Goal: Find specific page/section: Find specific page/section

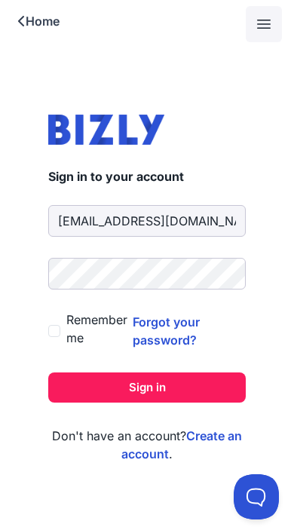
type input "[EMAIL_ADDRESS][DOMAIN_NAME]"
click at [147, 387] on button "Sign in" at bounding box center [146, 387] width 197 height 30
click at [54, 335] on input "Remember me" at bounding box center [54, 331] width 12 height 12
click at [58, 335] on input "Remember me" at bounding box center [54, 331] width 12 height 12
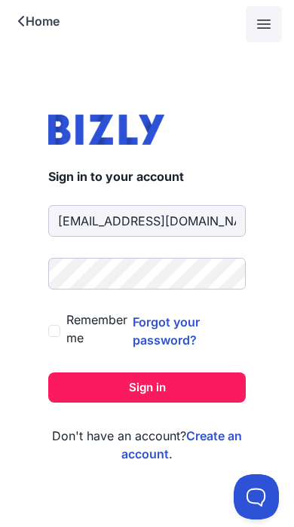
click at [58, 333] on input "Remember me" at bounding box center [54, 331] width 12 height 12
checkbox input "true"
click at [199, 400] on button "Sign in" at bounding box center [146, 387] width 197 height 30
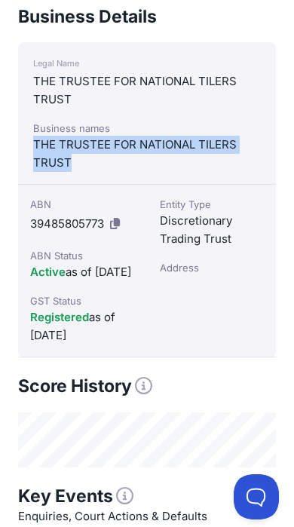
scroll to position [543, 0]
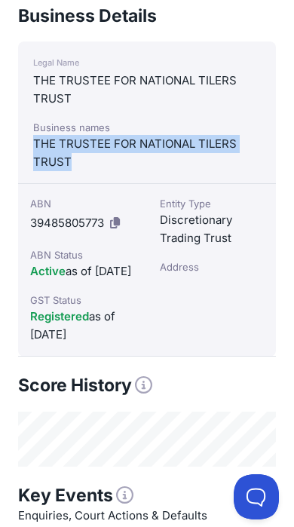
click at [238, 316] on div "Entity Type Discretionary Trading Trust Address" at bounding box center [212, 270] width 128 height 173
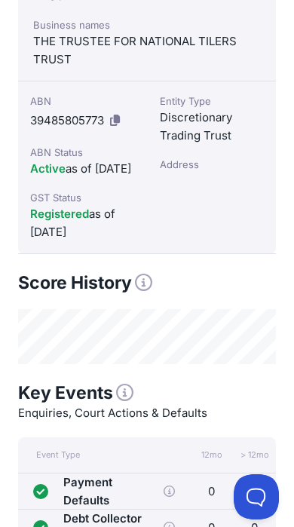
scroll to position [583, 0]
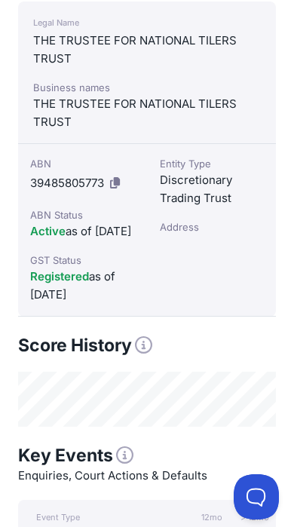
click at [122, 182] on button at bounding box center [115, 183] width 16 height 24
click at [120, 187] on icon at bounding box center [115, 182] width 10 height 11
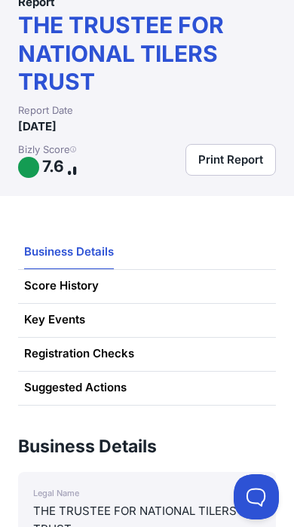
scroll to position [0, 0]
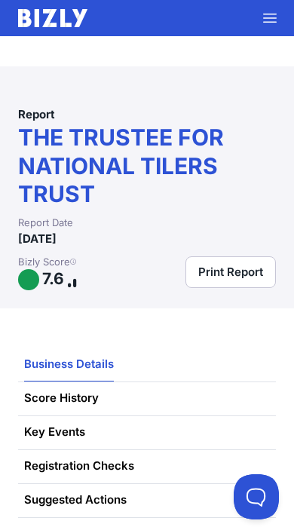
click at [280, 19] on button at bounding box center [270, 18] width 36 height 36
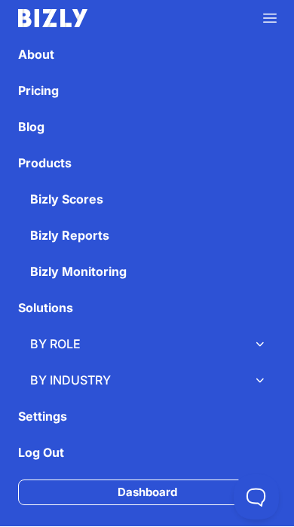
click at [271, 23] on icon at bounding box center [270, 18] width 13 height 8
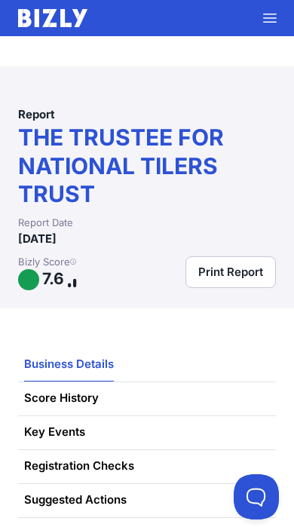
click at [265, 33] on button at bounding box center [270, 18] width 36 height 36
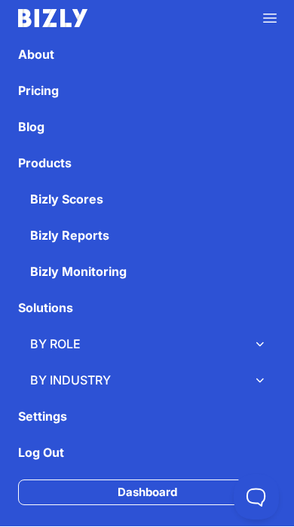
click at [182, 64] on link "About" at bounding box center [147, 54] width 294 height 36
click at [53, 63] on link "About" at bounding box center [147, 54] width 294 height 36
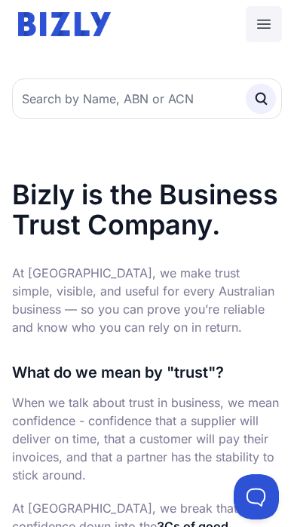
click at [268, 44] on link at bounding box center [147, 24] width 294 height 48
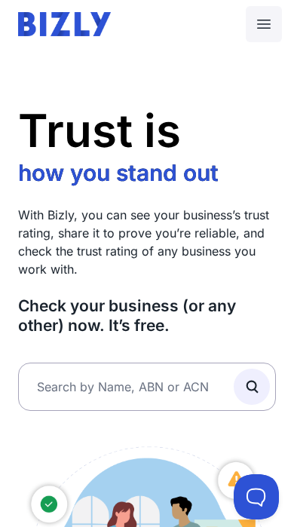
click at [265, 14] on button at bounding box center [264, 24] width 36 height 36
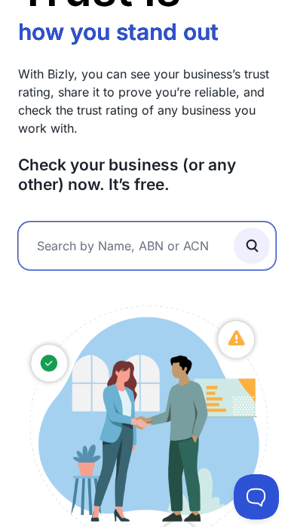
click at [180, 259] on input "text" at bounding box center [147, 246] width 258 height 48
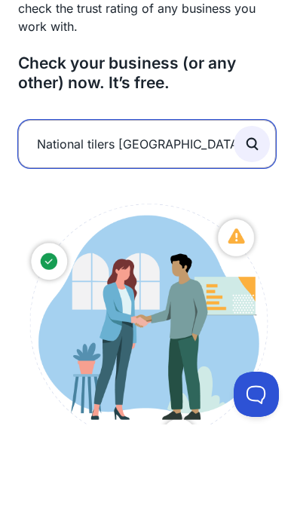
type input "National tilers Melbourne"
click at [252, 228] on button "submit" at bounding box center [252, 246] width 36 height 36
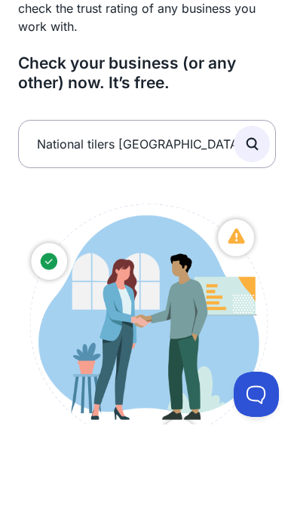
click at [253, 238] on icon "submit" at bounding box center [251, 246] width 17 height 17
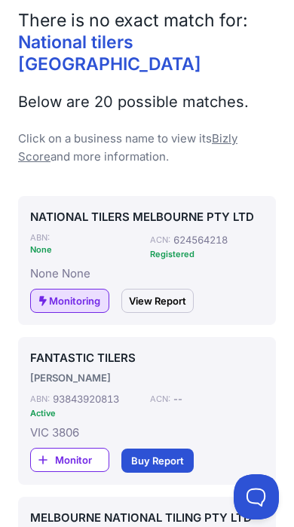
scroll to position [146, 0]
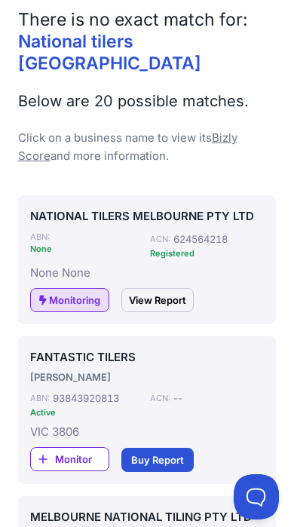
click at [185, 288] on link "View Report" at bounding box center [157, 300] width 72 height 24
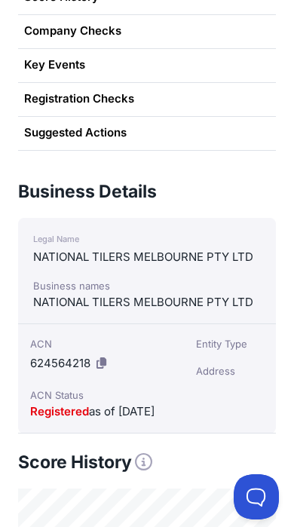
scroll to position [418, 0]
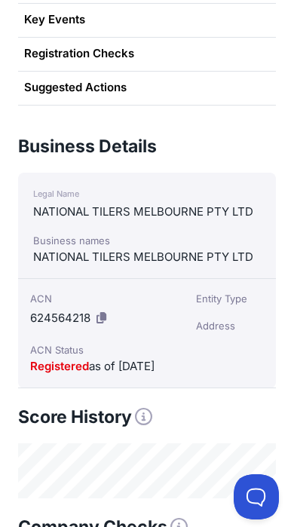
click at [249, 372] on div "Entity Type Address" at bounding box center [230, 333] width 93 height 109
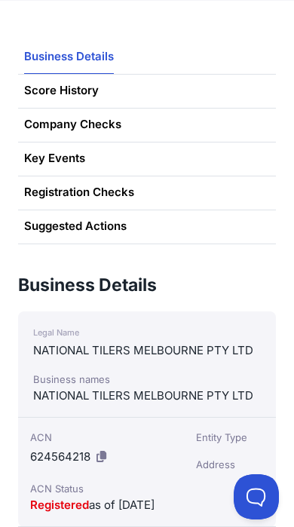
scroll to position [277, 0]
